Goal: Information Seeking & Learning: Learn about a topic

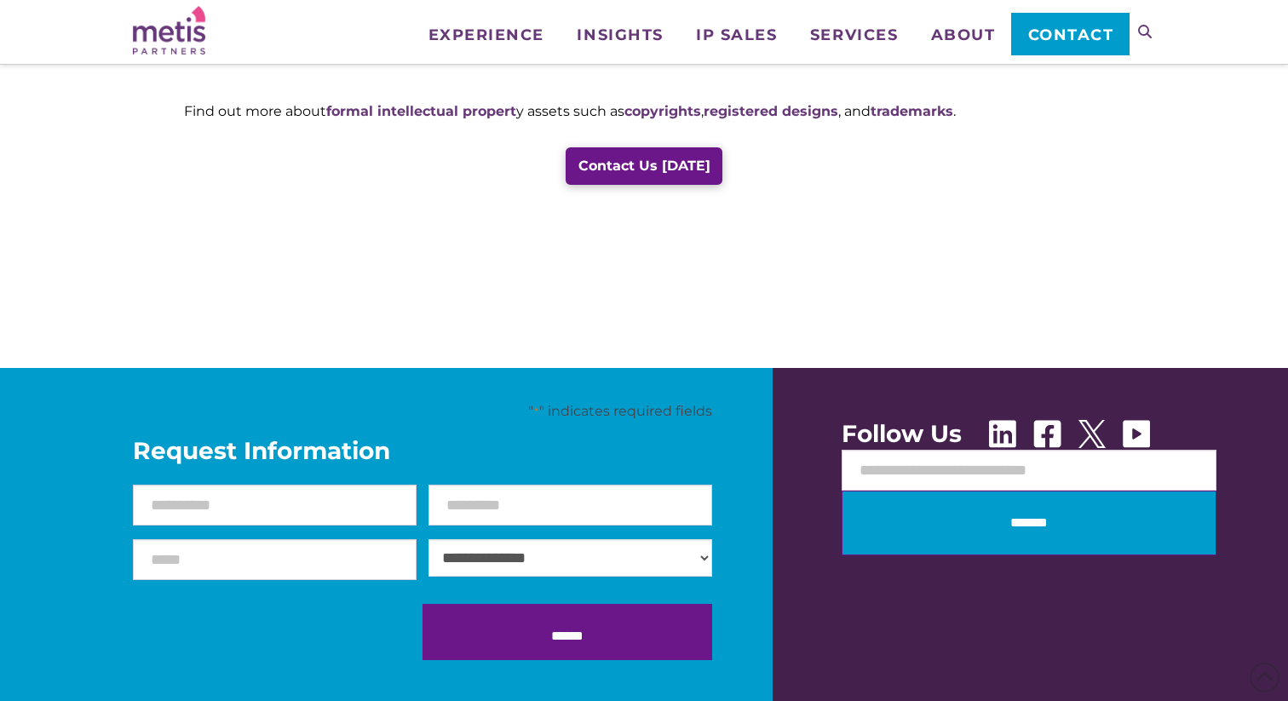
scroll to position [2142, 0]
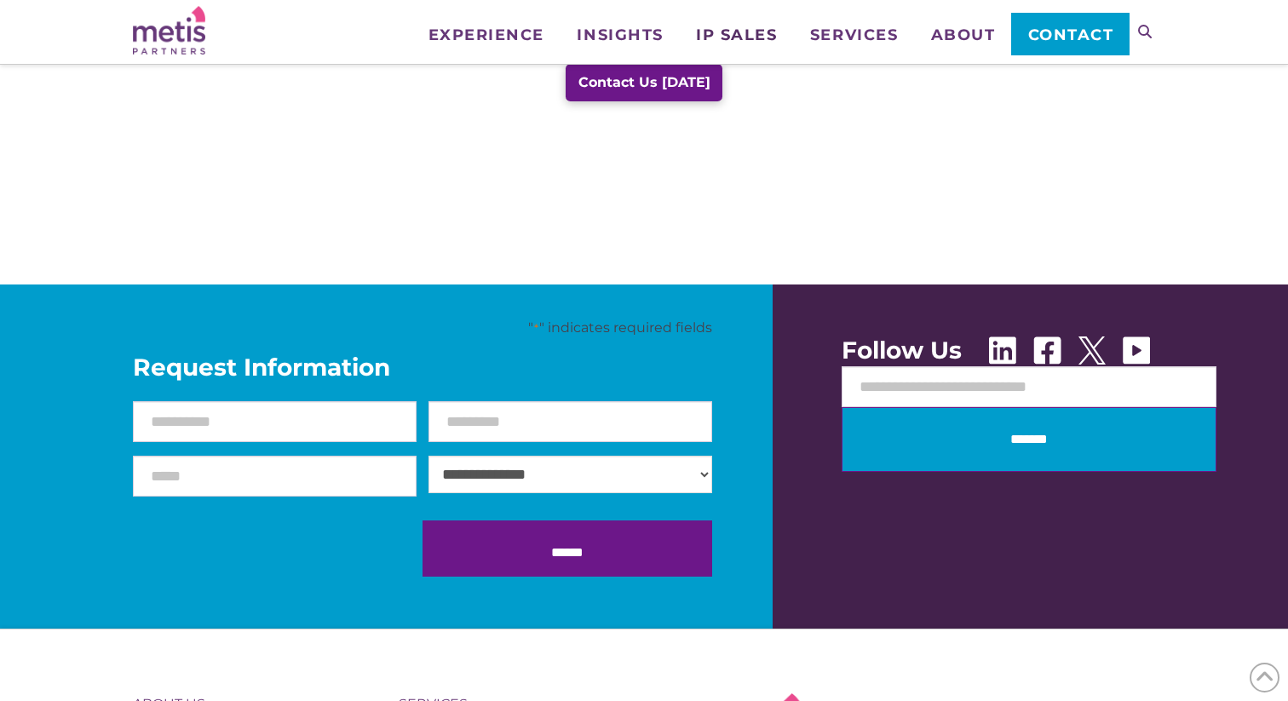
click at [730, 37] on span "IP Sales" at bounding box center [736, 34] width 81 height 15
click at [729, 97] on link "IP Assets Sold" at bounding box center [764, 86] width 170 height 44
click at [725, 34] on span "IP Sales" at bounding box center [736, 34] width 81 height 15
click at [738, 147] on link "IP Assets for Sale" at bounding box center [764, 130] width 170 height 44
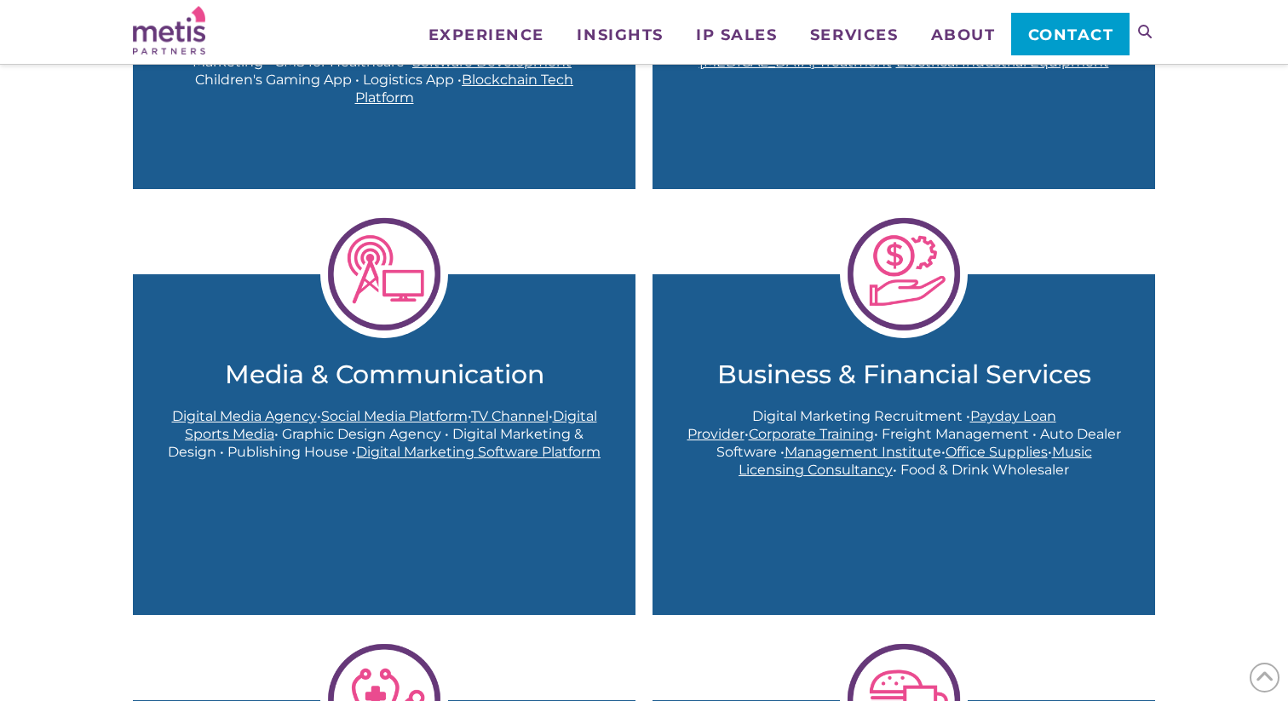
scroll to position [1239, 0]
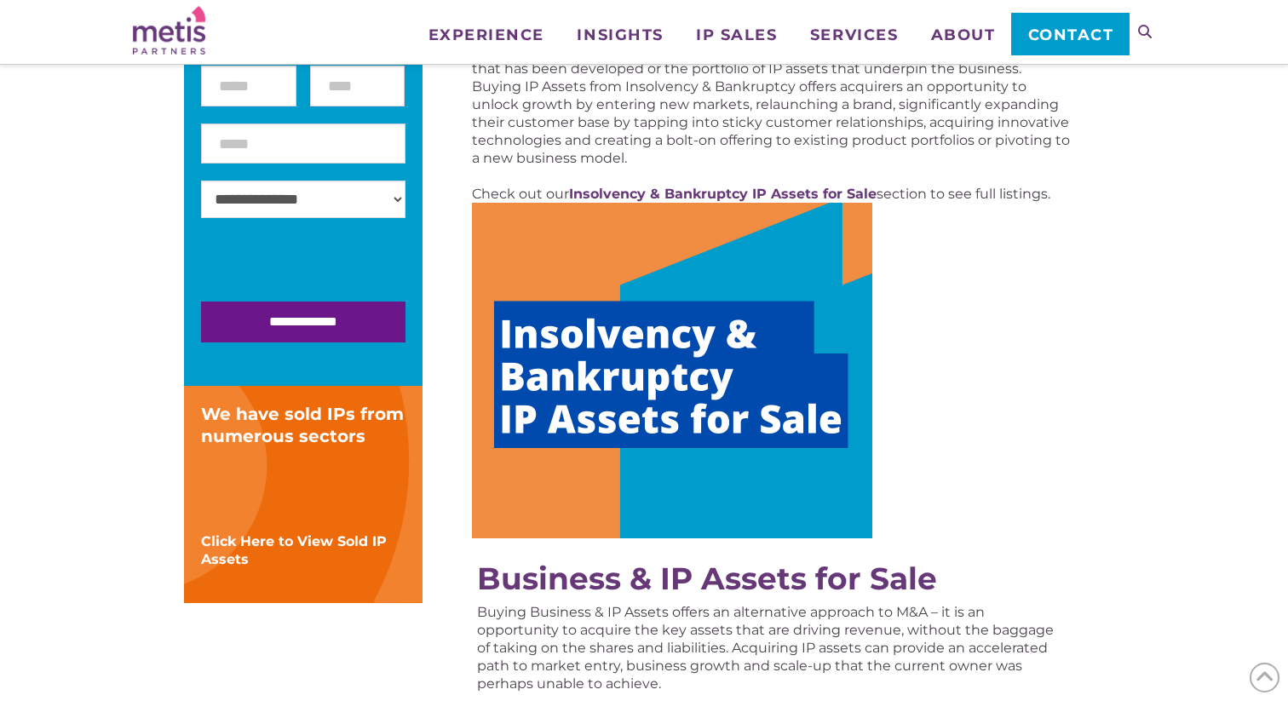
scroll to position [350, 0]
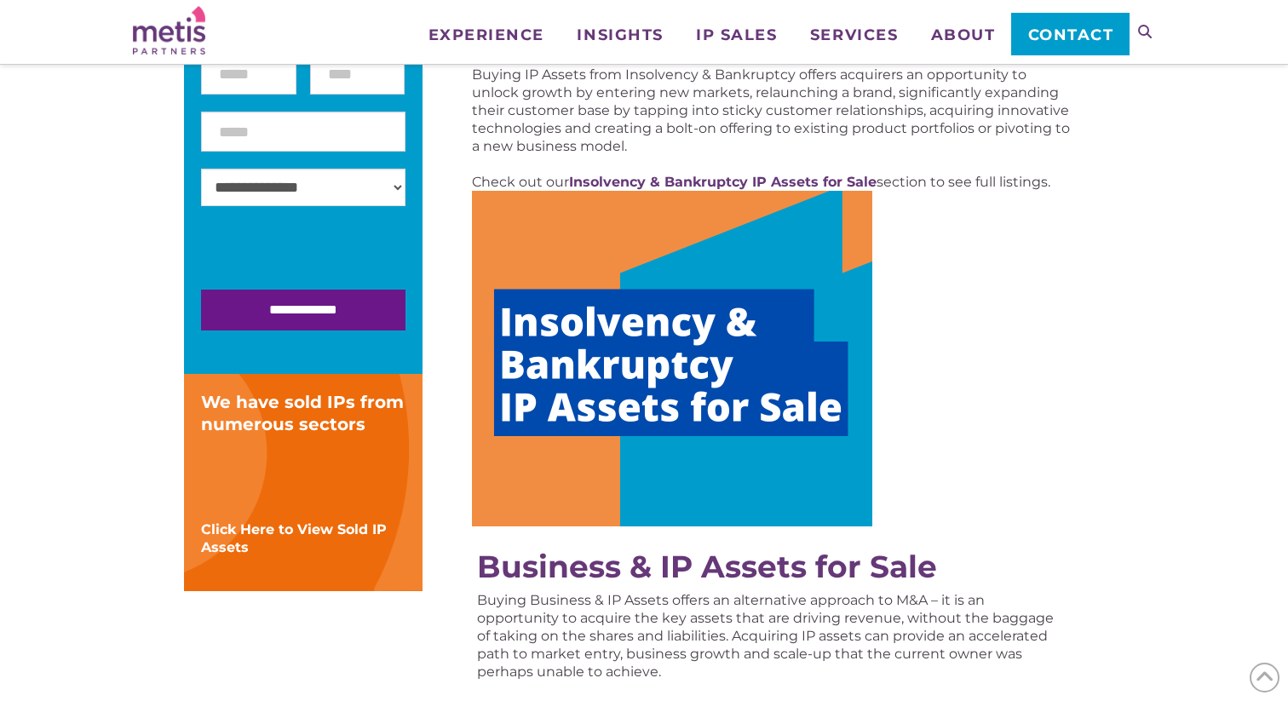
click at [637, 388] on img at bounding box center [672, 359] width 400 height 336
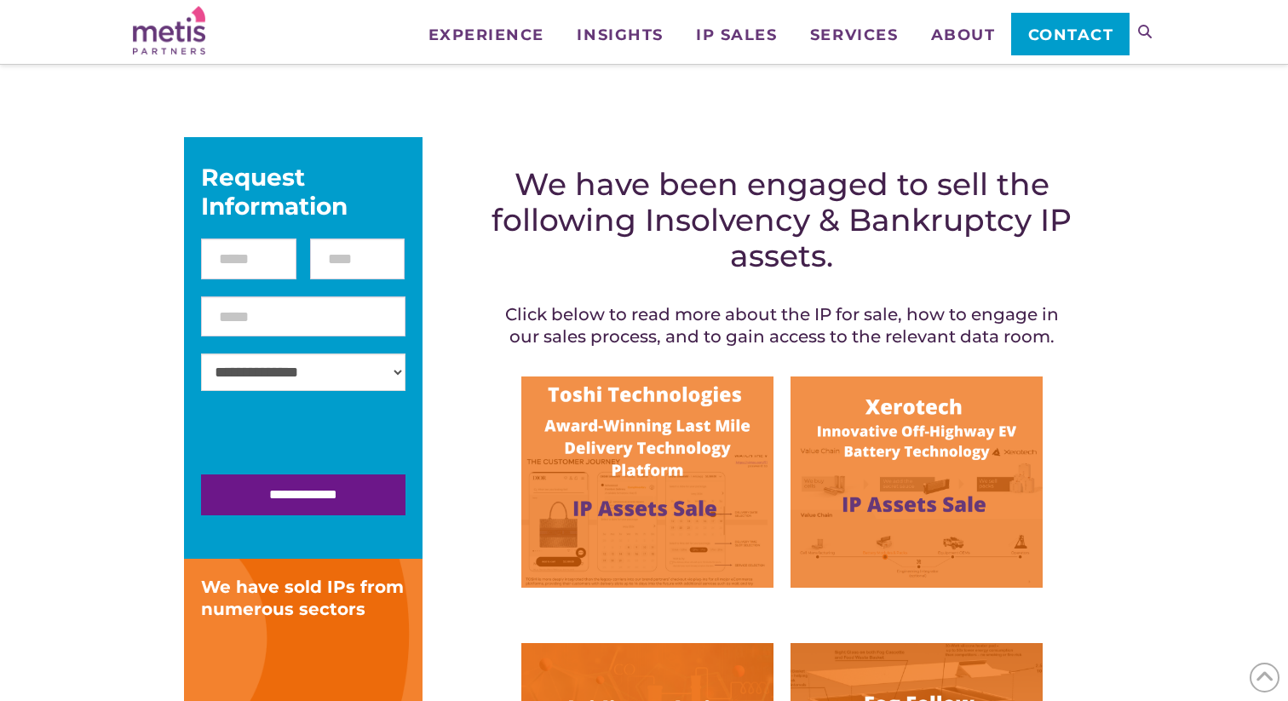
scroll to position [238, 0]
